Goal: Navigation & Orientation: Find specific page/section

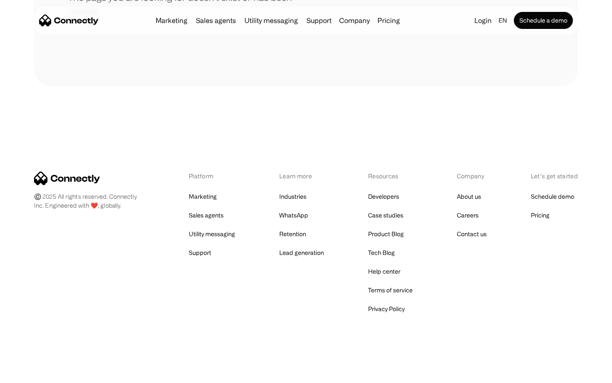
scroll to position [155, 0]
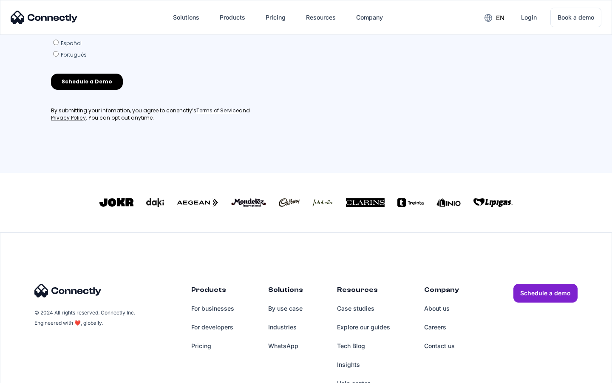
scroll to position [365, 0]
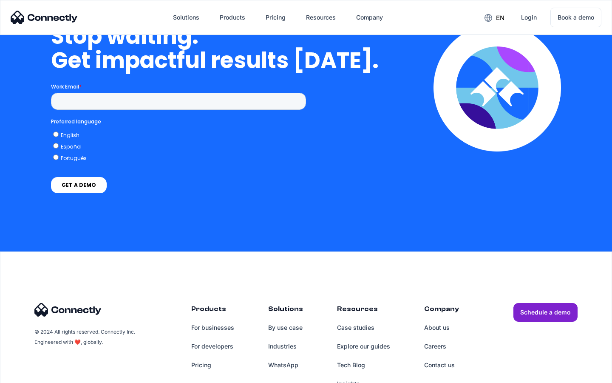
scroll to position [2157, 0]
